Goal: Task Accomplishment & Management: Use online tool/utility

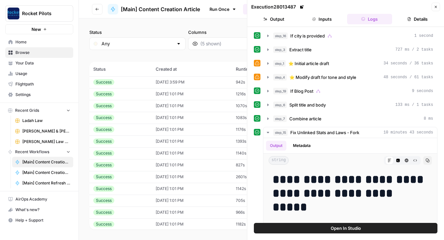
scroll to position [253, 0]
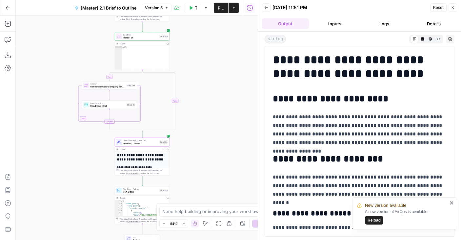
drag, startPoint x: 227, startPoint y: 68, endPoint x: 227, endPoint y: 133, distance: 64.7
click at [227, 133] on div "true false Workflow Set Inputs Inputs LLM · Gemini 2.5 Pro Extract user content…" at bounding box center [137, 128] width 242 height 224
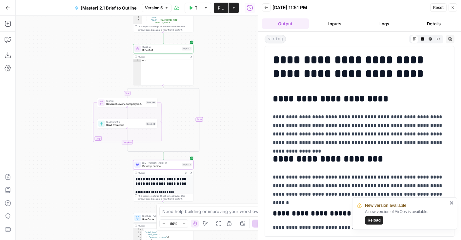
drag, startPoint x: 194, startPoint y: 82, endPoint x: 223, endPoint y: 100, distance: 33.5
click at [223, 100] on div "true false Workflow Set Inputs Inputs LLM · Gemini 2.5 Pro Extract user content…" at bounding box center [137, 128] width 242 height 224
click at [139, 124] on span "Read from Grid" at bounding box center [126, 125] width 38 height 4
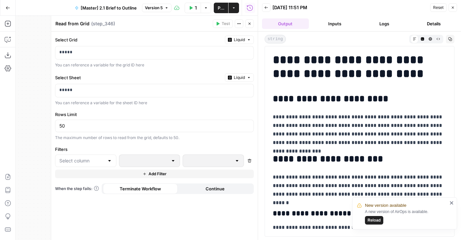
click at [248, 24] on icon "button" at bounding box center [250, 24] width 4 height 4
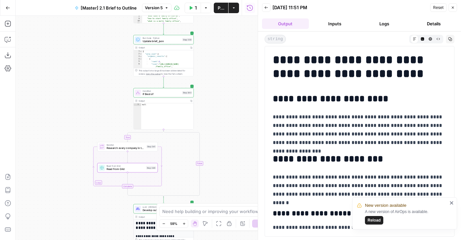
drag, startPoint x: 229, startPoint y: 50, endPoint x: 229, endPoint y: 94, distance: 44.0
click at [229, 94] on div "true false Workflow Set Inputs Inputs LLM · Gemini 2.5 Pro Extract user content…" at bounding box center [137, 128] width 242 height 224
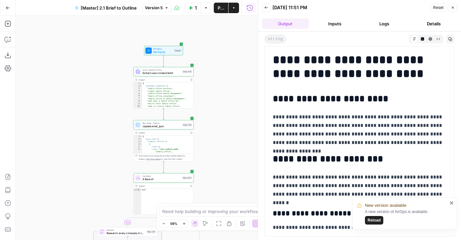
drag, startPoint x: 229, startPoint y: 61, endPoint x: 229, endPoint y: 151, distance: 90.3
click at [229, 151] on div "true false Workflow Set Inputs Inputs LLM · Gemini 2.5 Pro Extract user content…" at bounding box center [137, 128] width 242 height 224
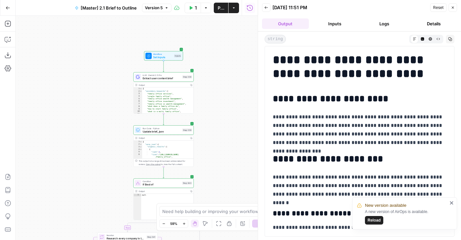
drag, startPoint x: 225, startPoint y: 110, endPoint x: 225, endPoint y: 25, distance: 85.3
click at [225, 25] on div "true false Workflow Set Inputs Inputs LLM · Gemini 2.5 Pro Extract user content…" at bounding box center [137, 128] width 242 height 224
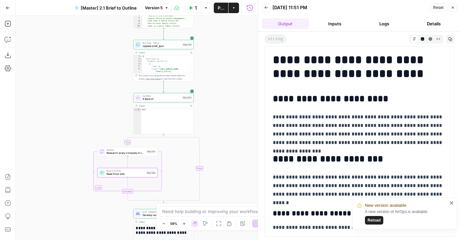
click at [382, 13] on header "Back 08/19/25 at 11:51 PM Reset Close Output Inputs Logs Details" at bounding box center [359, 16] width 203 height 32
click at [382, 18] on button "Logs" at bounding box center [384, 23] width 47 height 11
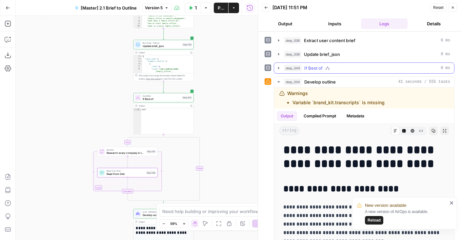
click at [321, 64] on button "step_340 If Best of 0 ms" at bounding box center [364, 68] width 180 height 11
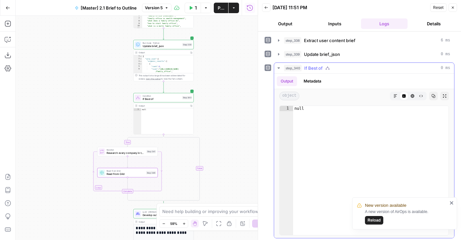
click at [321, 64] on button "step_340 If Best of 0 ms" at bounding box center [364, 68] width 180 height 11
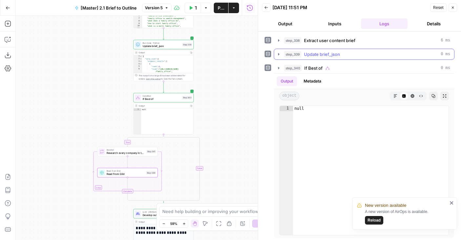
click at [321, 54] on span "Update brief_json" at bounding box center [322, 54] width 36 height 7
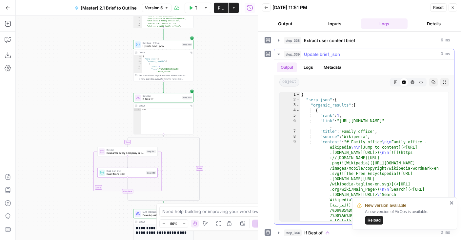
click at [321, 54] on span "Update brief_json" at bounding box center [322, 54] width 36 height 7
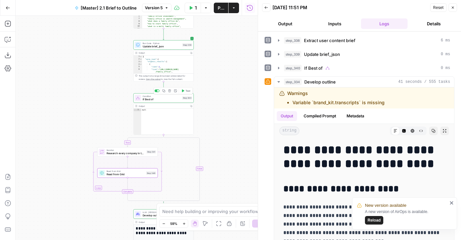
drag, startPoint x: 227, startPoint y: 57, endPoint x: 219, endPoint y: 149, distance: 91.9
click at [219, 149] on div "true false Workflow Set Inputs Inputs LLM · Gemini 2.5 Pro Extract user content…" at bounding box center [137, 128] width 242 height 224
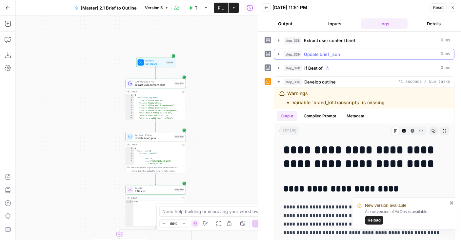
click at [321, 22] on button "Inputs" at bounding box center [335, 23] width 47 height 11
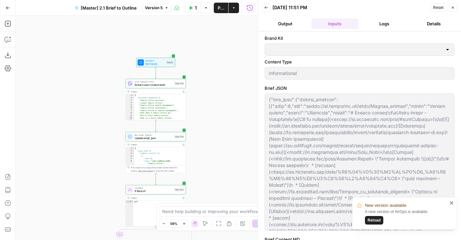
type input "Carta"
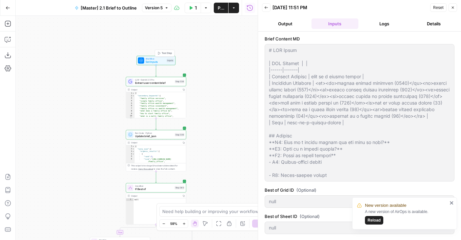
drag, startPoint x: 213, startPoint y: 125, endPoint x: 213, endPoint y: 25, distance: 99.8
click at [213, 25] on div "true false Workflow Set Inputs Inputs Test Step LLM · Gemini 2.5 Pro Extract us…" at bounding box center [137, 128] width 242 height 224
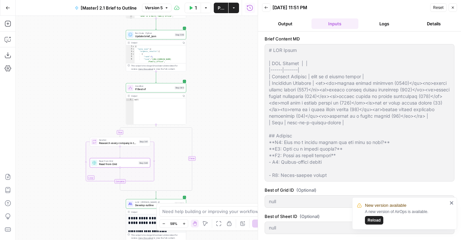
drag, startPoint x: 215, startPoint y: 117, endPoint x: 215, endPoint y: 27, distance: 90.6
click at [215, 27] on div "true false Workflow Set Inputs Inputs LLM · Gemini 2.5 Pro Extract user content…" at bounding box center [137, 128] width 242 height 224
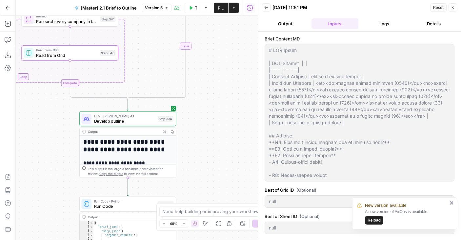
drag, startPoint x: 220, startPoint y: 139, endPoint x: 220, endPoint y: 83, distance: 55.8
click at [220, 83] on div "true false Workflow Set Inputs Inputs LLM · Gemini 2.5 Pro Extract user content…" at bounding box center [137, 128] width 242 height 224
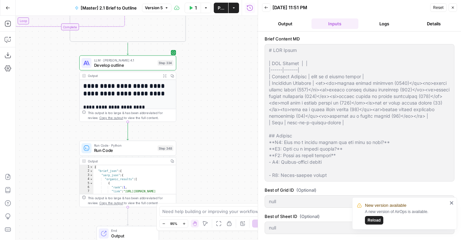
click at [381, 25] on button "Logs" at bounding box center [384, 23] width 47 height 11
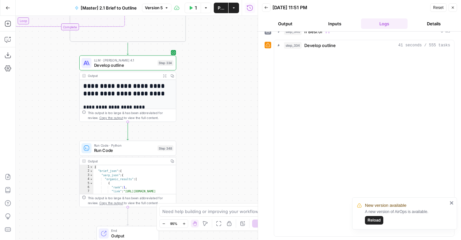
scroll to position [0, 0]
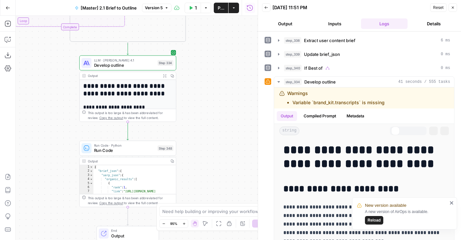
click at [290, 25] on button "Output" at bounding box center [285, 23] width 47 height 11
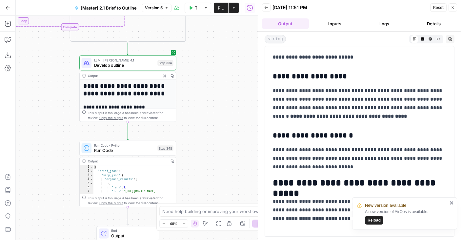
scroll to position [192, 0]
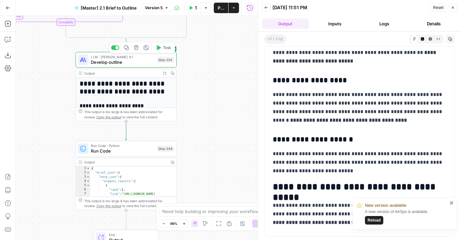
click at [138, 66] on div "LLM · Claude Opus 4.1 Develop outline Step 334 Copy step Delete step Edit Note …" at bounding box center [125, 60] width 101 height 16
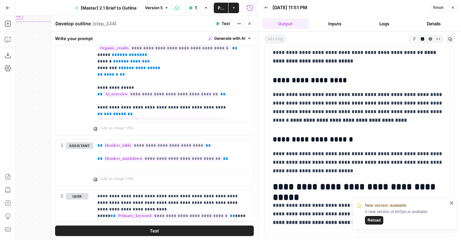
scroll to position [678, 0]
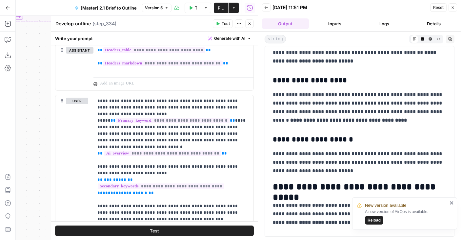
click at [249, 22] on icon "button" at bounding box center [250, 24] width 4 height 4
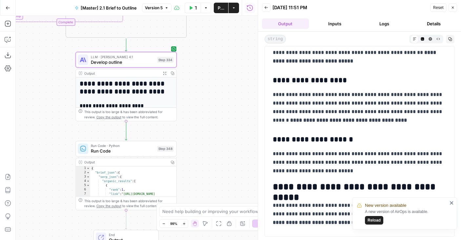
click at [126, 60] on span "Develop outline" at bounding box center [123, 62] width 64 height 7
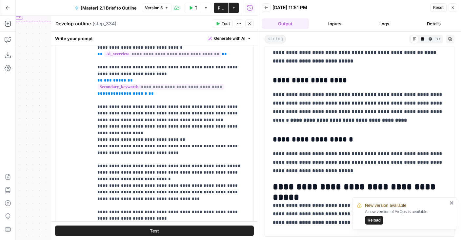
scroll to position [747, 0]
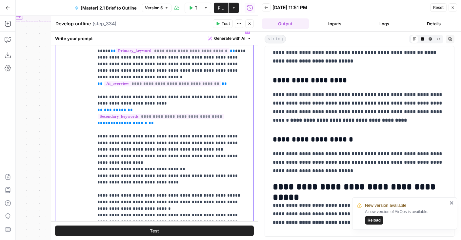
click at [169, 137] on p "**********" at bounding box center [173, 169] width 152 height 282
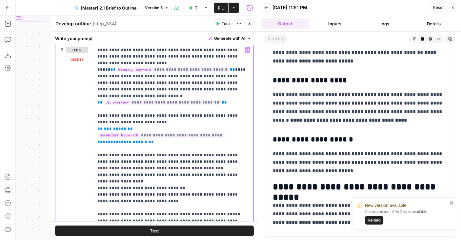
click at [123, 108] on p "**********" at bounding box center [173, 188] width 152 height 282
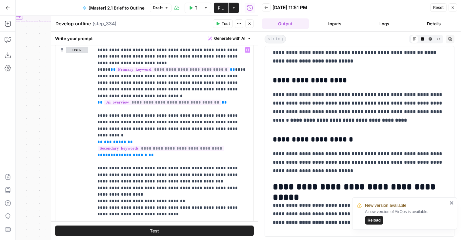
click at [251, 26] on button "Close" at bounding box center [250, 23] width 9 height 9
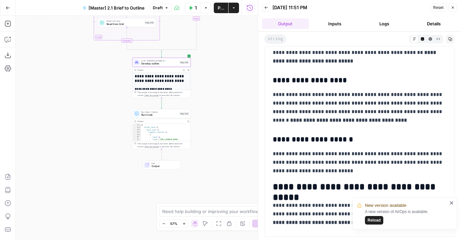
drag, startPoint x: 216, startPoint y: 56, endPoint x: 215, endPoint y: 178, distance: 122.4
click at [215, 178] on div "true false Workflow Set Inputs Inputs LLM · Gemini 2.5 Pro Extract user content…" at bounding box center [137, 128] width 242 height 224
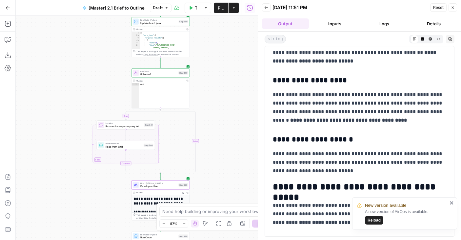
click at [221, 11] on button "Publish" at bounding box center [221, 8] width 14 height 11
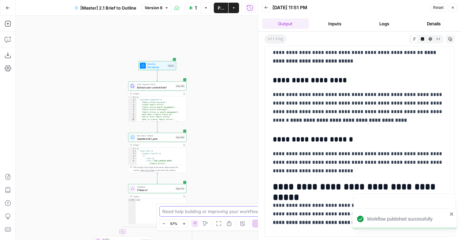
drag, startPoint x: 224, startPoint y: 50, endPoint x: 194, endPoint y: 38, distance: 31.8
click at [194, 38] on div "true false Workflow Set Inputs Inputs LLM · Gemini 2.5 Pro Extract user content…" at bounding box center [137, 128] width 242 height 224
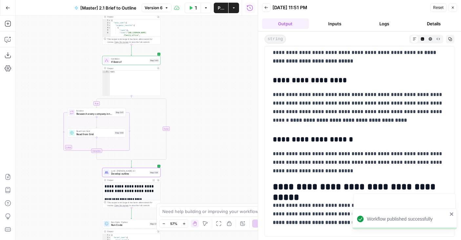
drag, startPoint x: 194, startPoint y: 138, endPoint x: 223, endPoint y: 59, distance: 83.9
click at [223, 59] on div "true false Workflow Set Inputs Inputs LLM · Gemini 2.5 Pro Extract user content…" at bounding box center [137, 128] width 242 height 224
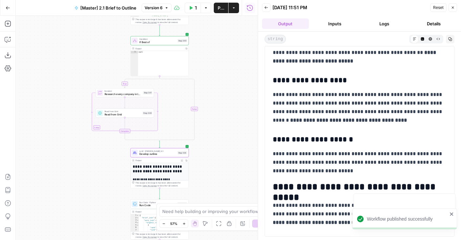
drag, startPoint x: 218, startPoint y: 39, endPoint x: 217, endPoint y: 134, distance: 95.2
click at [218, 134] on div "true false Workflow Set Inputs Inputs LLM · Gemini 2.5 Pro Extract user content…" at bounding box center [137, 128] width 242 height 224
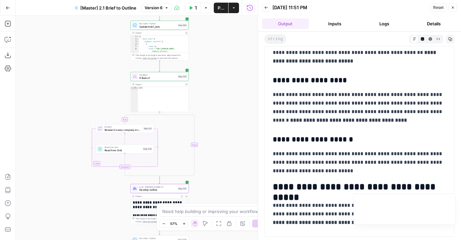
drag, startPoint x: 213, startPoint y: 66, endPoint x: 213, endPoint y: 129, distance: 63.0
click at [213, 129] on div "true false Workflow Set Inputs Inputs LLM · Gemini 2.5 Pro Extract user content…" at bounding box center [137, 128] width 242 height 224
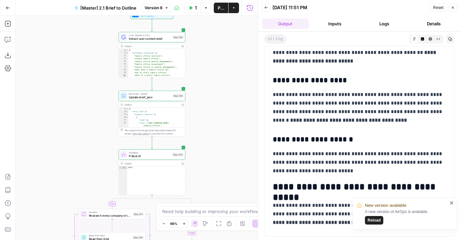
drag, startPoint x: 209, startPoint y: 83, endPoint x: 212, endPoint y: 155, distance: 71.9
click at [212, 155] on div "true false Workflow Set Inputs Inputs LLM · Gemini 2.5 Pro Extract user content…" at bounding box center [137, 128] width 242 height 224
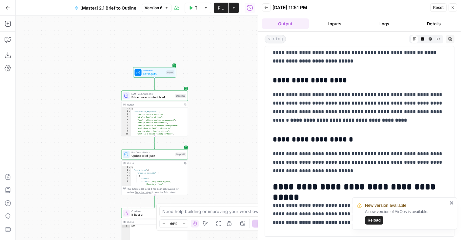
click at [452, 201] on icon "close" at bounding box center [452, 202] width 5 height 5
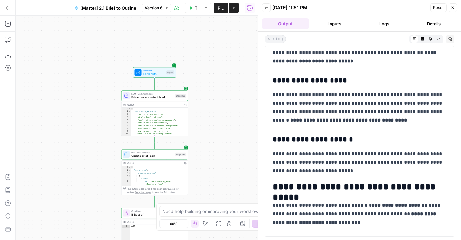
click at [160, 75] on span "Set Inputs" at bounding box center [153, 74] width 21 height 4
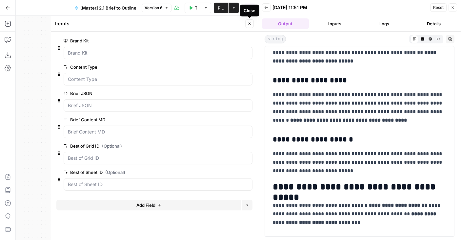
click at [248, 24] on icon "button" at bounding box center [250, 24] width 4 height 4
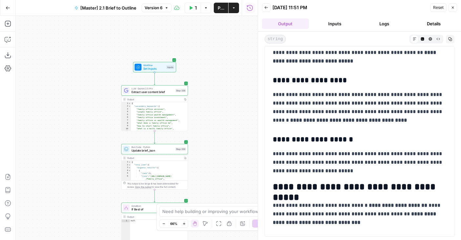
drag, startPoint x: 218, startPoint y: 124, endPoint x: 214, endPoint y: 26, distance: 97.9
click at [214, 29] on div "true false Workflow Set Inputs Inputs LLM · Gemini 2.5 Pro Extract user content…" at bounding box center [137, 128] width 242 height 224
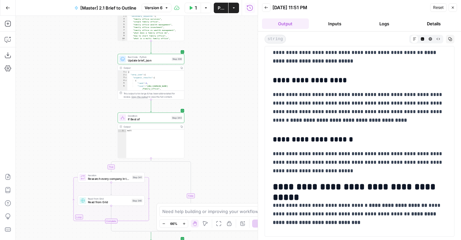
drag, startPoint x: 217, startPoint y: 148, endPoint x: 217, endPoint y: 66, distance: 82.1
click at [217, 66] on div "true false Workflow Set Inputs Inputs LLM · Gemini 2.5 Pro Extract user content…" at bounding box center [137, 128] width 242 height 224
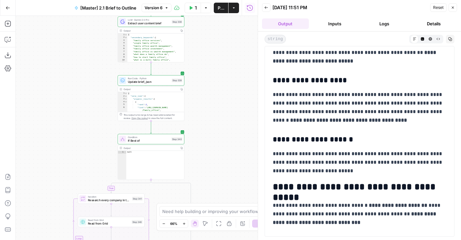
drag, startPoint x: 203, startPoint y: 53, endPoint x: 203, endPoint y: 180, distance: 126.4
click at [203, 178] on div "true false Workflow Set Inputs Inputs LLM · Gemini 2.5 Pro Extract user content…" at bounding box center [137, 128] width 242 height 224
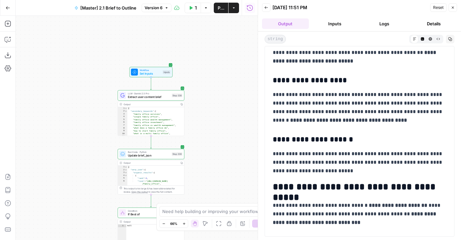
drag, startPoint x: 202, startPoint y: 87, endPoint x: 202, endPoint y: 139, distance: 52.2
click at [202, 139] on div "true false Workflow Set Inputs Inputs LLM · Gemini 2.5 Pro Extract user content…" at bounding box center [137, 128] width 242 height 224
click at [139, 71] on div "Workflow Set Inputs Inputs Test Step" at bounding box center [151, 71] width 40 height 7
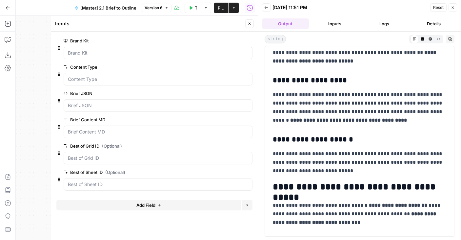
click at [249, 145] on icon "button" at bounding box center [249, 146] width 4 height 4
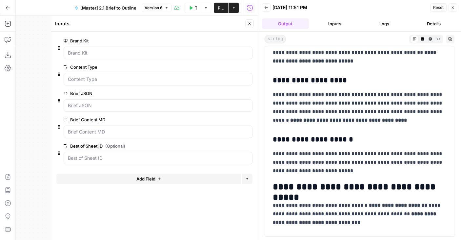
click at [248, 146] on icon "button" at bounding box center [248, 145] width 3 height 3
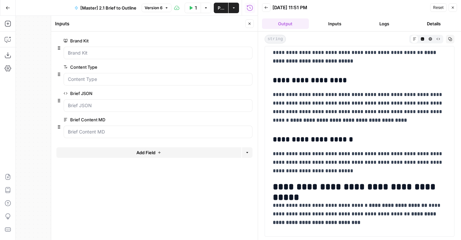
click at [250, 23] on icon "button" at bounding box center [250, 24] width 4 height 4
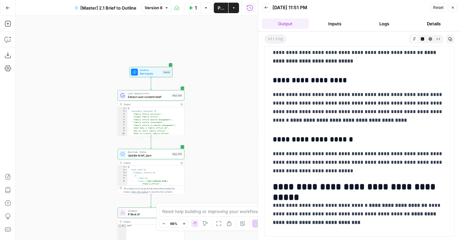
drag, startPoint x: 246, startPoint y: 169, endPoint x: 247, endPoint y: 35, distance: 133.3
click at [247, 35] on div "true false Workflow Set Inputs Inputs LLM · Gemini 2.5 Pro Extract user content…" at bounding box center [137, 128] width 242 height 224
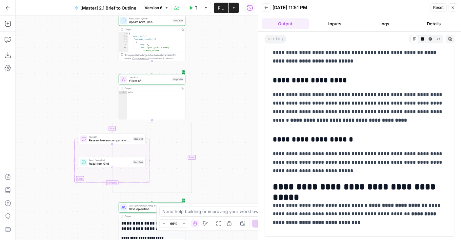
drag, startPoint x: 226, startPoint y: 150, endPoint x: 242, endPoint y: 67, distance: 84.1
click at [241, 67] on div "true false Workflow Set Inputs Inputs LLM · Gemini 2.5 Pro Extract user content…" at bounding box center [137, 128] width 242 height 224
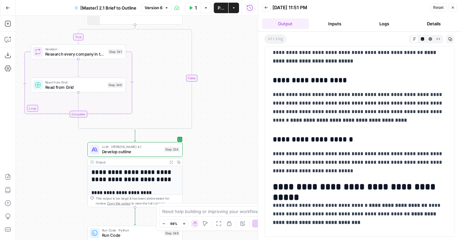
click at [100, 80] on span "Read from Grid" at bounding box center [75, 81] width 60 height 5
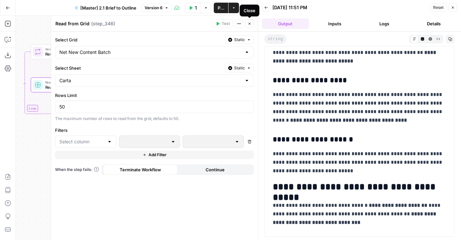
click at [251, 24] on icon "button" at bounding box center [250, 24] width 4 height 4
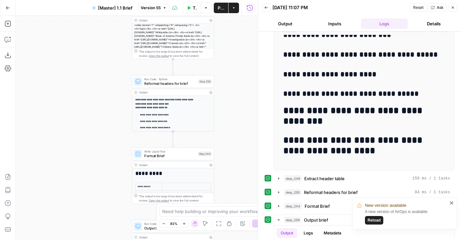
drag, startPoint x: 217, startPoint y: 112, endPoint x: 211, endPoint y: 137, distance: 25.5
click at [211, 137] on div "false true true false Workflow Set Inputs Inputs Run Code · Python Get SERP Par…" at bounding box center [137, 128] width 242 height 224
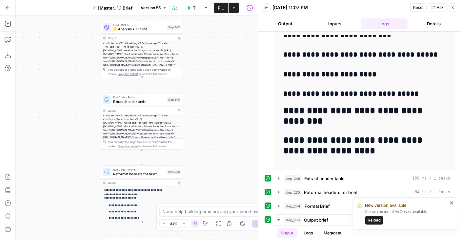
drag, startPoint x: 215, startPoint y: 55, endPoint x: 215, endPoint y: 103, distance: 47.9
click at [215, 102] on div "false true true false Workflow Set Inputs Inputs Run Code · Python Get SERP Par…" at bounding box center [137, 128] width 242 height 224
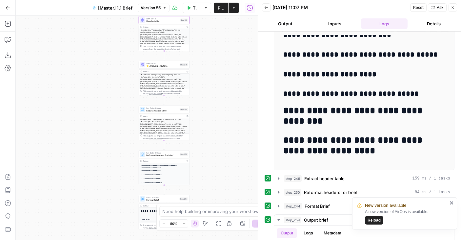
drag, startPoint x: 214, startPoint y: 103, endPoint x: 190, endPoint y: 2, distance: 104.0
click at [190, 2] on div "Go Back [Master] 1.1 Brief Version 55 Test Workflow Options Publish Actions Run…" at bounding box center [129, 120] width 258 height 240
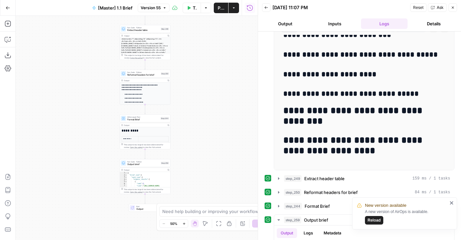
drag, startPoint x: 379, startPoint y: 222, endPoint x: 379, endPoint y: 202, distance: 19.4
click at [379, 222] on span "Reload" at bounding box center [374, 220] width 13 height 6
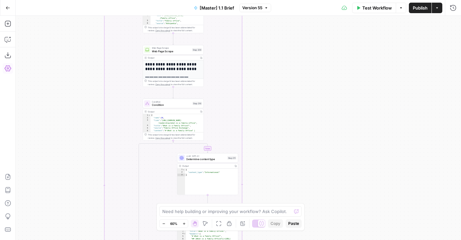
drag, startPoint x: 274, startPoint y: 178, endPoint x: 274, endPoint y: 20, distance: 158.5
click at [274, 21] on div "false true true false Workflow Set Inputs Inputs Run Code · Python Get SERP Par…" at bounding box center [239, 128] width 446 height 224
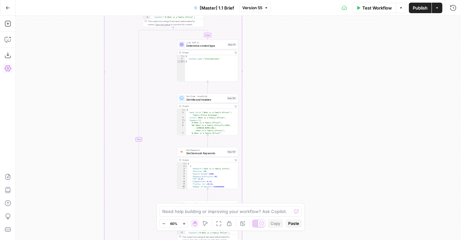
drag, startPoint x: 275, startPoint y: 128, endPoint x: 275, endPoint y: 0, distance: 127.3
click at [275, 0] on div "Go Back [Master] 1.1 Brief Version 55 Test Workflow Options Publish Actions Run…" at bounding box center [230, 120] width 461 height 240
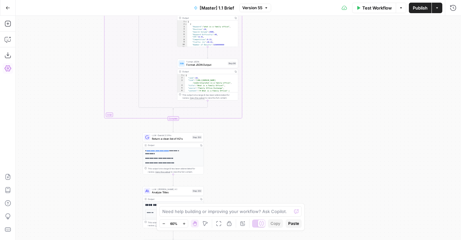
drag, startPoint x: 277, startPoint y: 80, endPoint x: 277, endPoint y: -18, distance: 98.5
click at [277, 0] on html "AirOps Builders New Home Browse Your Data Usage Flightpath Settings Recent Grid…" at bounding box center [230, 120] width 461 height 240
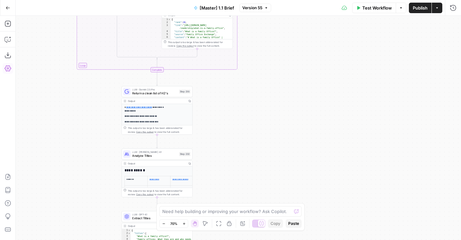
drag, startPoint x: 271, startPoint y: 127, endPoint x: 317, endPoint y: 12, distance: 124.3
click at [316, 12] on div "Go Back [Master] 1.1 Brief Version 55 Test Workflow Options Publish Actions Run…" at bounding box center [230, 120] width 461 height 240
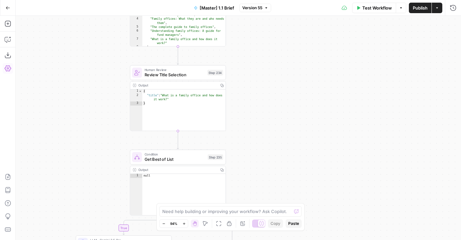
drag, startPoint x: 275, startPoint y: 42, endPoint x: 275, endPoint y: -5, distance: 47.3
click at [275, 0] on html "AirOps Builders New Home Browse Your Data Usage Flightpath Settings Recent Grid…" at bounding box center [230, 120] width 461 height 240
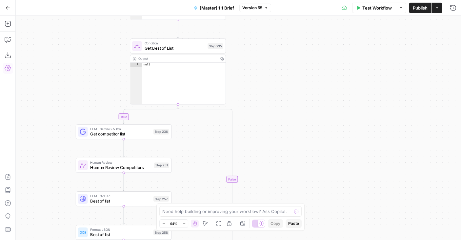
drag, startPoint x: 276, startPoint y: 43, endPoint x: 276, endPoint y: -24, distance: 67.0
click at [276, 0] on html "AirOps Builders New Home Browse Your Data Usage Flightpath Settings Recent Grid…" at bounding box center [230, 120] width 461 height 240
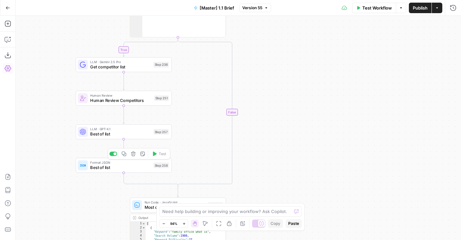
click at [90, 171] on div "Format JSON Best of list Step 258 Copy step Delete step Add Note Test" at bounding box center [124, 165] width 96 height 15
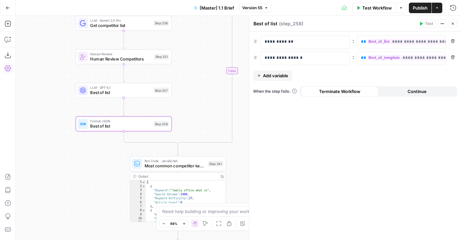
drag, startPoint x: 86, startPoint y: 167, endPoint x: 86, endPoint y: 42, distance: 125.1
click at [86, 42] on div "false true true false Workflow Set Inputs Inputs Run Code · Python Get SERP Par…" at bounding box center [239, 128] width 446 height 224
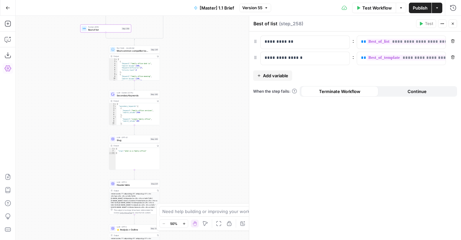
drag, startPoint x: 93, startPoint y: 147, endPoint x: 93, endPoint y: 48, distance: 98.5
click at [93, 49] on div "false true true false Workflow Set Inputs Inputs Run Code · Python Get SERP Par…" at bounding box center [239, 128] width 446 height 224
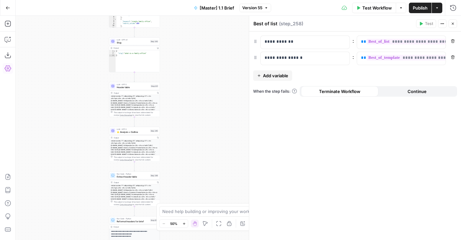
drag, startPoint x: 93, startPoint y: 174, endPoint x: 93, endPoint y: 21, distance: 153.3
click at [93, 21] on div "false true true false Workflow Set Inputs Inputs Run Code · Python Get SERP Par…" at bounding box center [239, 128] width 446 height 224
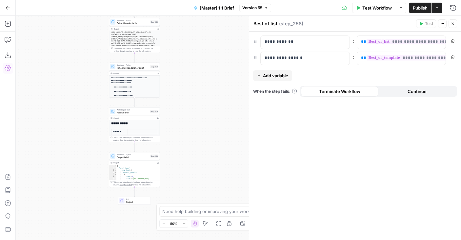
click at [93, 146] on div "false true true false Workflow Set Inputs Inputs Run Code · Python Get SERP Par…" at bounding box center [239, 128] width 446 height 224
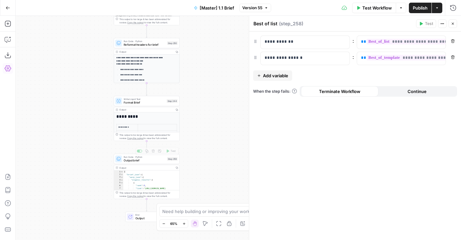
drag, startPoint x: 91, startPoint y: 104, endPoint x: 87, endPoint y: 165, distance: 61.2
click at [87, 165] on div "false true true false Workflow Set Inputs Inputs Run Code · Python Get SERP Par…" at bounding box center [239, 128] width 446 height 224
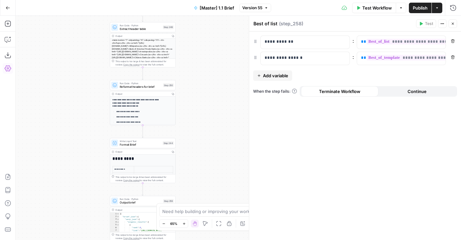
drag, startPoint x: 98, startPoint y: 182, endPoint x: 102, endPoint y: 135, distance: 47.4
click at [97, 128] on div "false true true false Workflow Set Inputs Inputs Run Code · Python Get SERP Par…" at bounding box center [239, 128] width 446 height 224
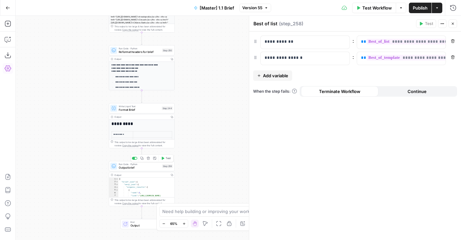
click at [125, 167] on span "Output brief" at bounding box center [140, 167] width 42 height 4
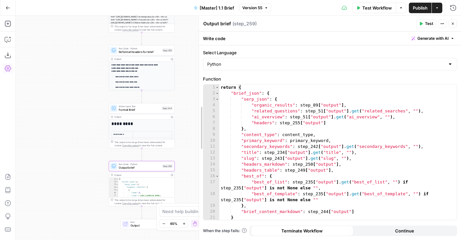
drag, startPoint x: 251, startPoint y: 142, endPoint x: 183, endPoint y: 147, distance: 68.4
click at [183, 147] on body "AirOps Builders New Home Browse Your Data Usage Flightpath Settings Recent Grid…" at bounding box center [230, 120] width 461 height 240
